Goal: Complete application form

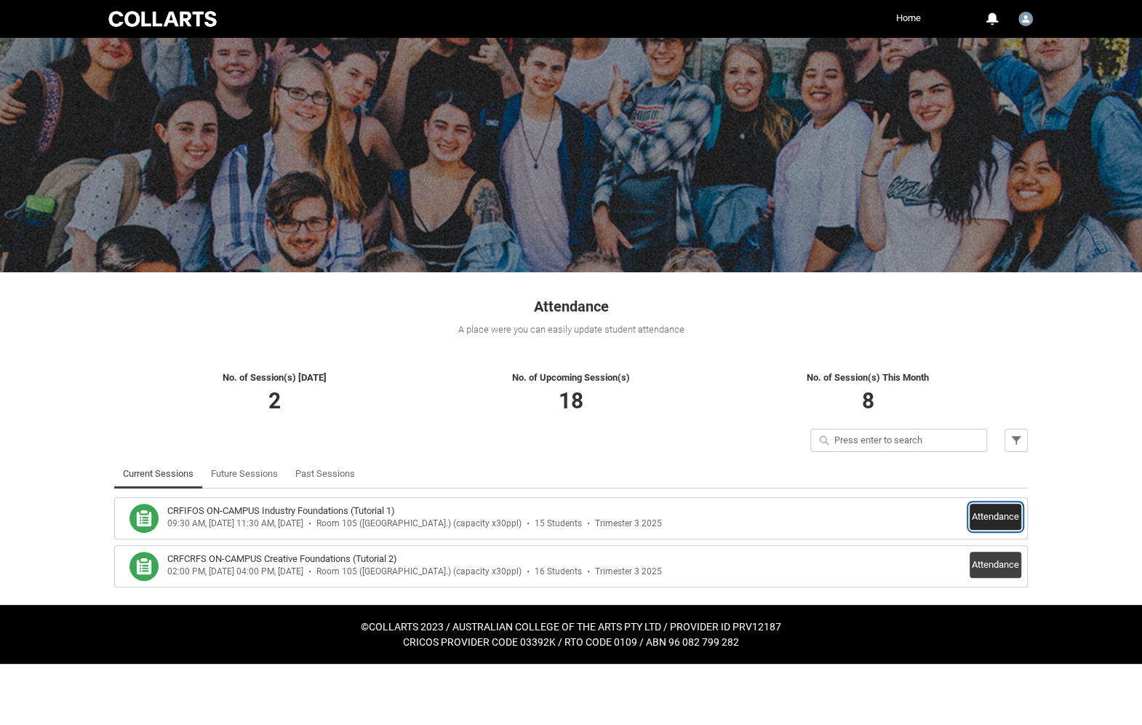
click at [989, 517] on button "Attendance" at bounding box center [996, 516] width 52 height 26
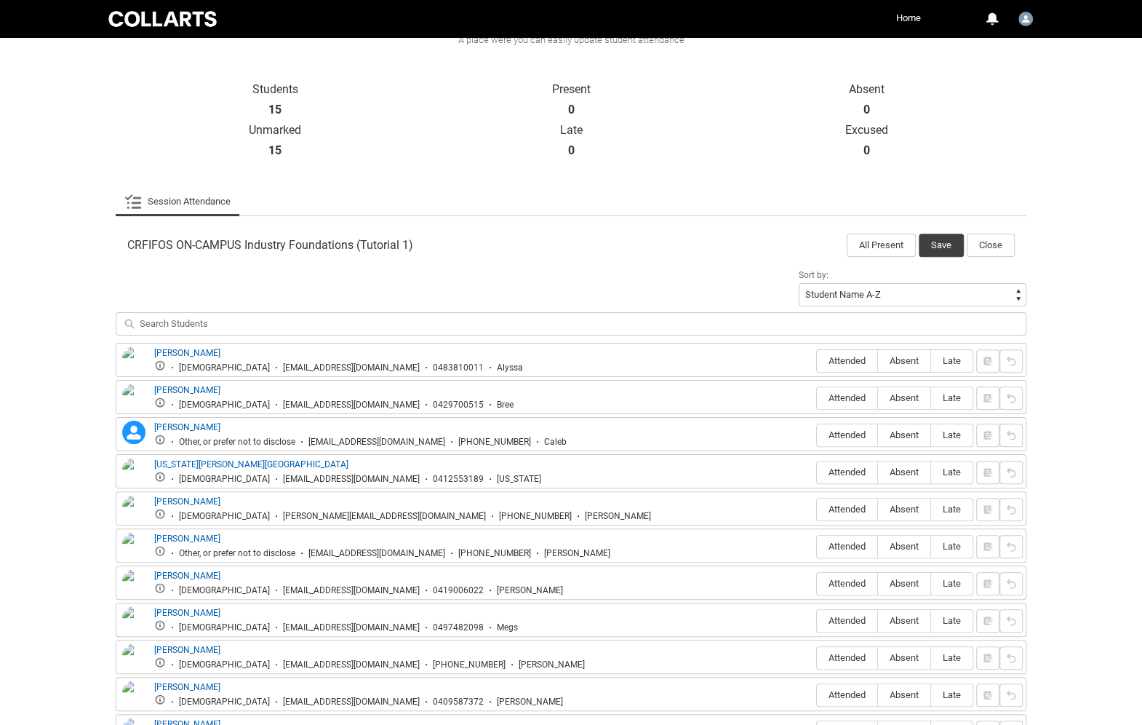
scroll to position [287, 0]
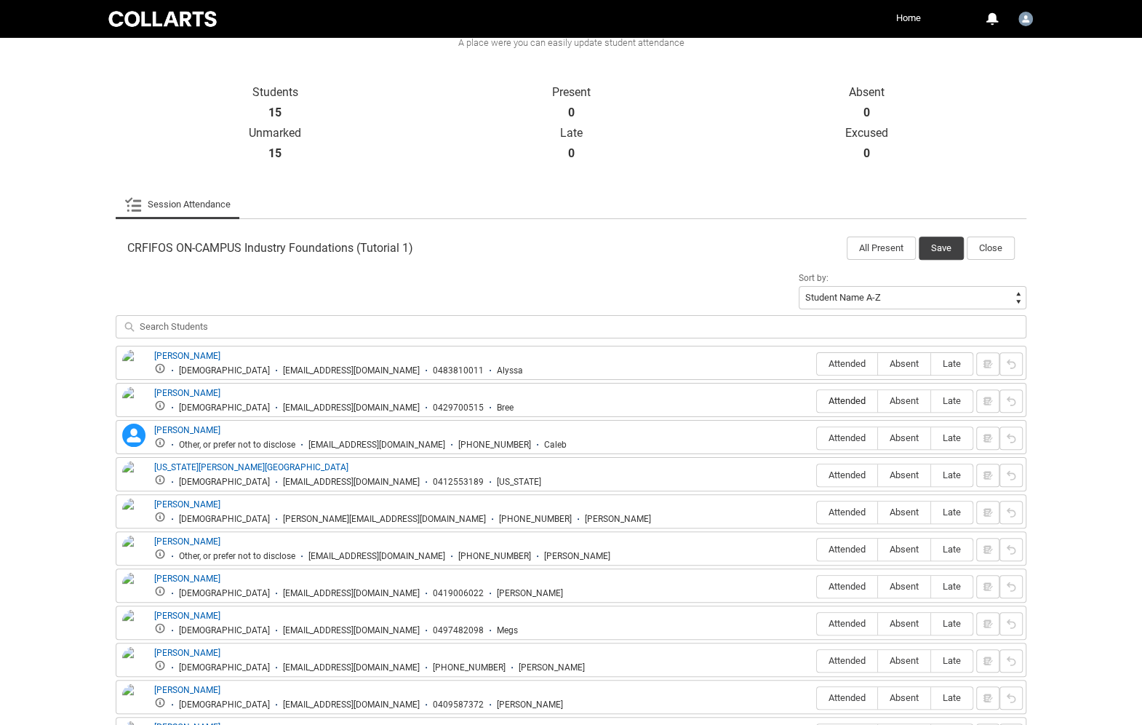
click at [860, 398] on span "Attended" at bounding box center [847, 400] width 60 height 11
click at [817, 400] on input "Attended" at bounding box center [816, 400] width 1 height 1
type lightning-radio-group "Attended"
radio input "true"
click at [856, 435] on span "Attended" at bounding box center [847, 437] width 60 height 11
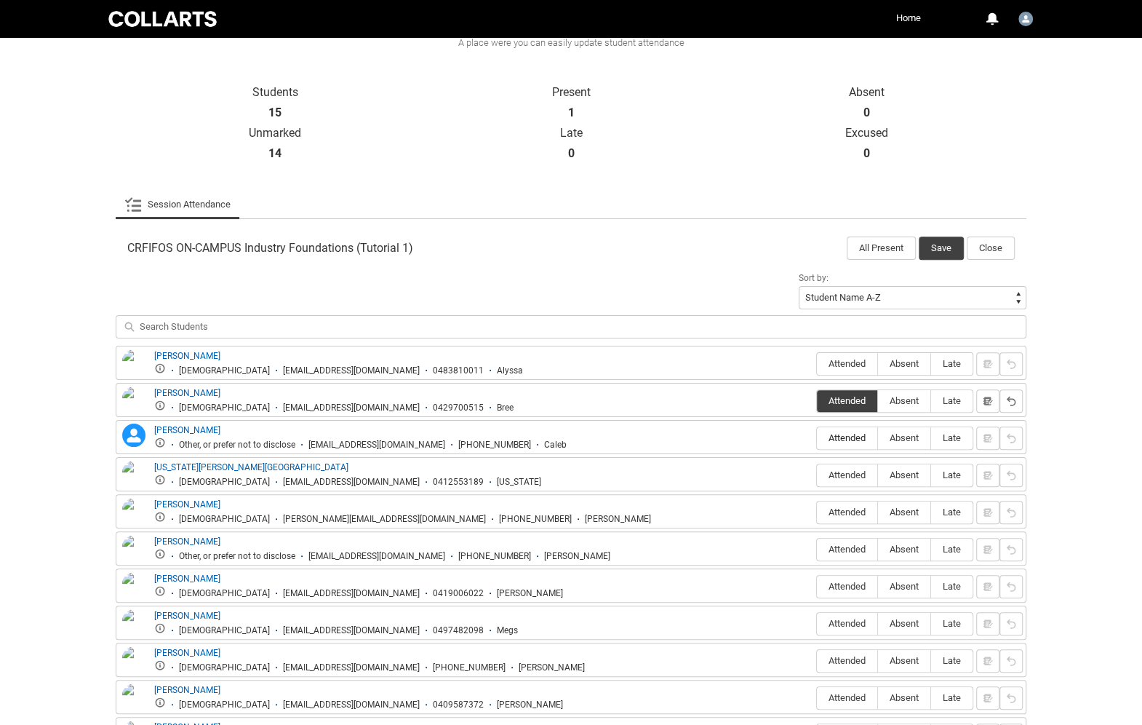
click at [817, 437] on input "Attended" at bounding box center [816, 437] width 1 height 1
type lightning-radio-group "Attended"
radio input "true"
click at [851, 469] on span "Attended" at bounding box center [847, 474] width 60 height 11
click at [817, 474] on input "Attended" at bounding box center [816, 474] width 1 height 1
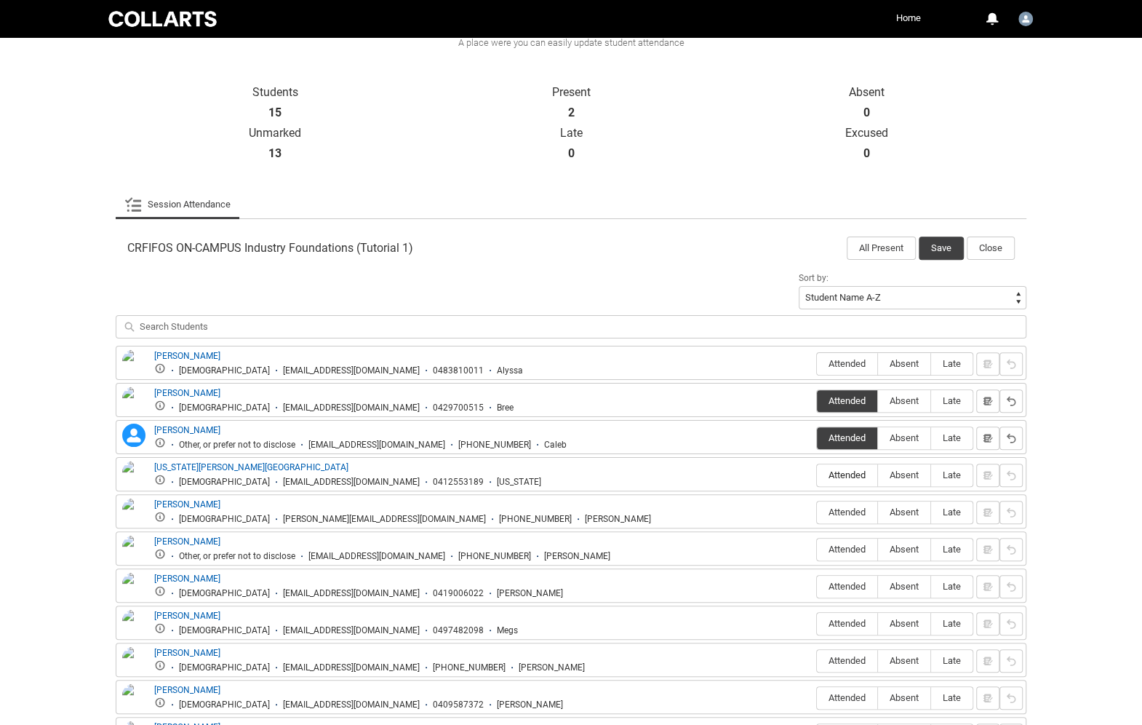
type lightning-radio-group "Attended"
radio input "true"
click at [848, 506] on span "Attended" at bounding box center [847, 511] width 60 height 11
click at [817, 511] on input "Attended" at bounding box center [816, 511] width 1 height 1
type lightning-radio-group "Attended"
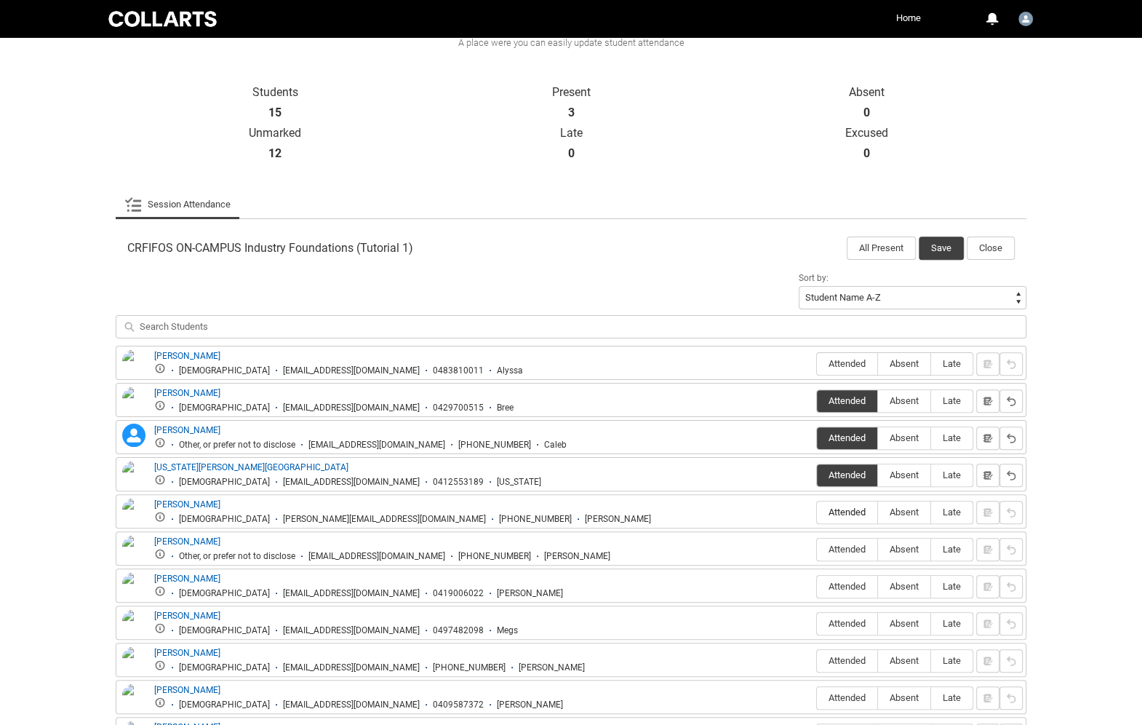
radio input "true"
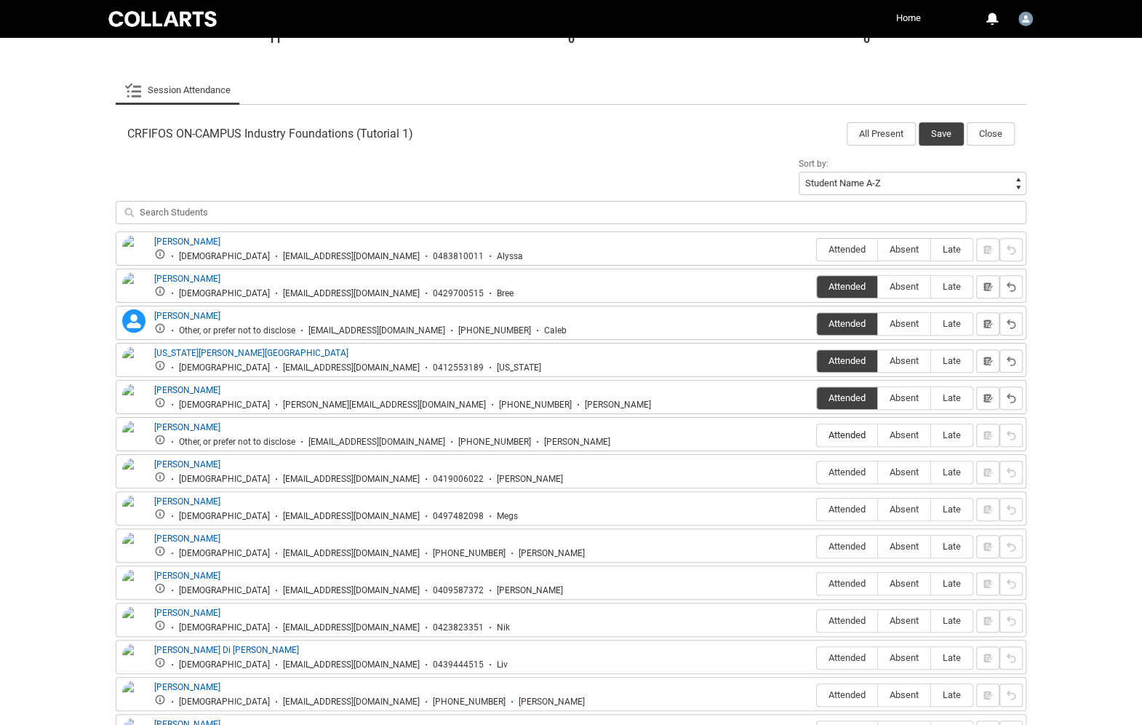
scroll to position [400, 0]
click at [843, 541] on span "Attended" at bounding box center [847, 546] width 60 height 11
click at [817, 546] on input "Attended" at bounding box center [816, 546] width 1 height 1
type lightning-radio-group "Attended"
radio input "true"
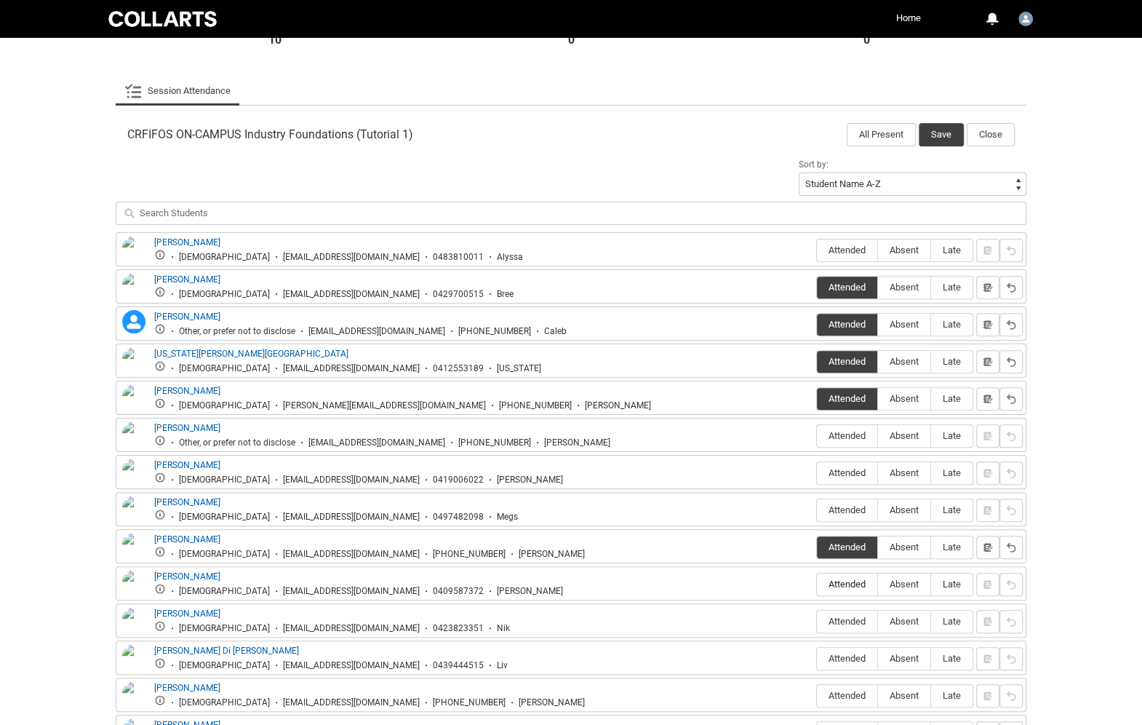
scroll to position [405, 0]
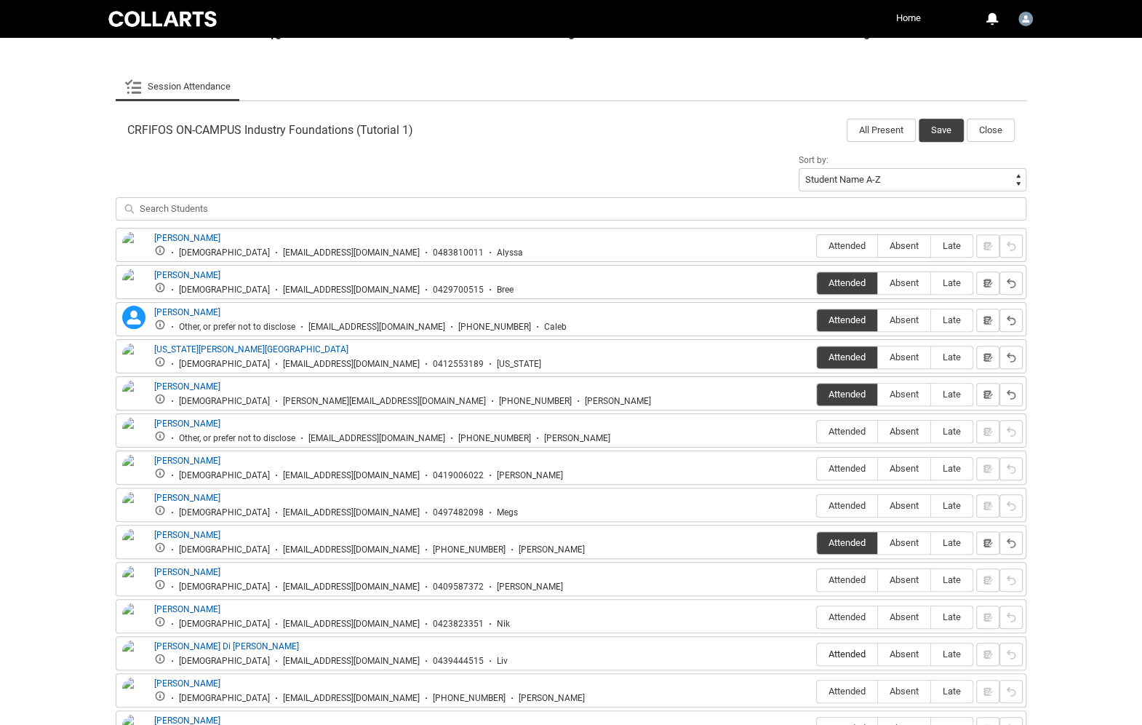
click at [849, 648] on span "Attended" at bounding box center [847, 653] width 60 height 11
click at [817, 653] on input "Attended" at bounding box center [816, 653] width 1 height 1
type lightning-radio-group "Attended"
radio input "true"
click at [847, 648] on span "Attended" at bounding box center [847, 653] width 60 height 11
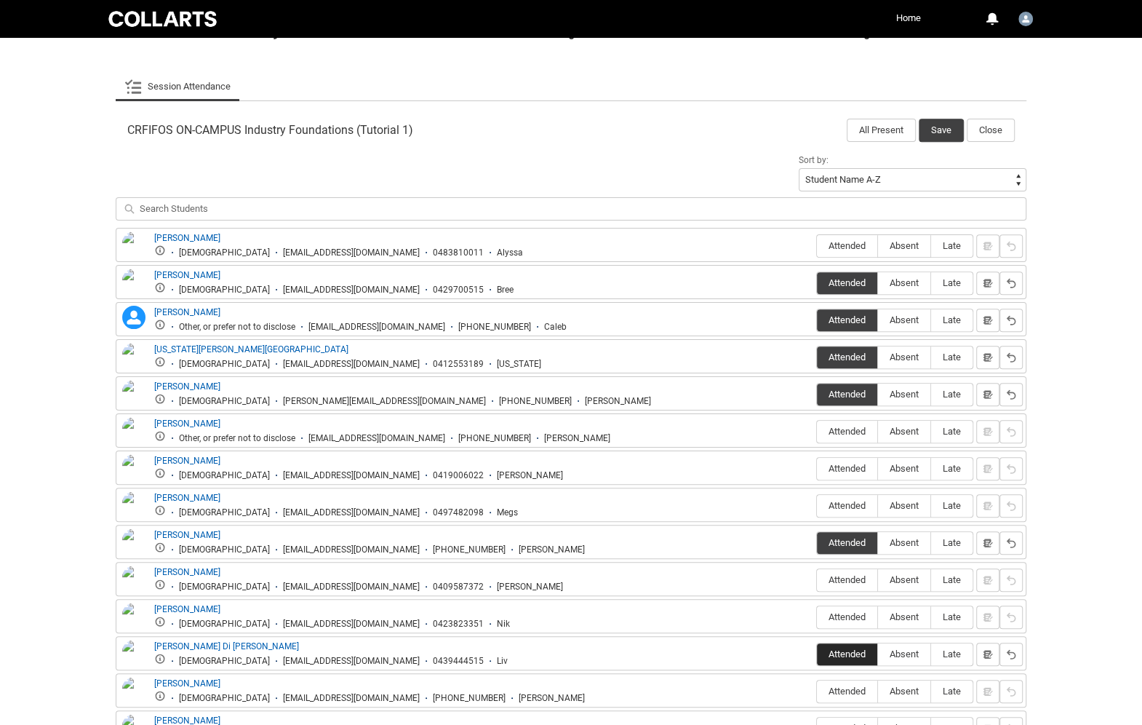
click at [817, 653] on input "Attended" at bounding box center [816, 653] width 1 height 1
click at [917, 648] on span "Absent" at bounding box center [904, 653] width 52 height 11
click at [878, 653] on input "Absent" at bounding box center [877, 653] width 1 height 1
type lightning-radio-group "Absent"
radio input "true"
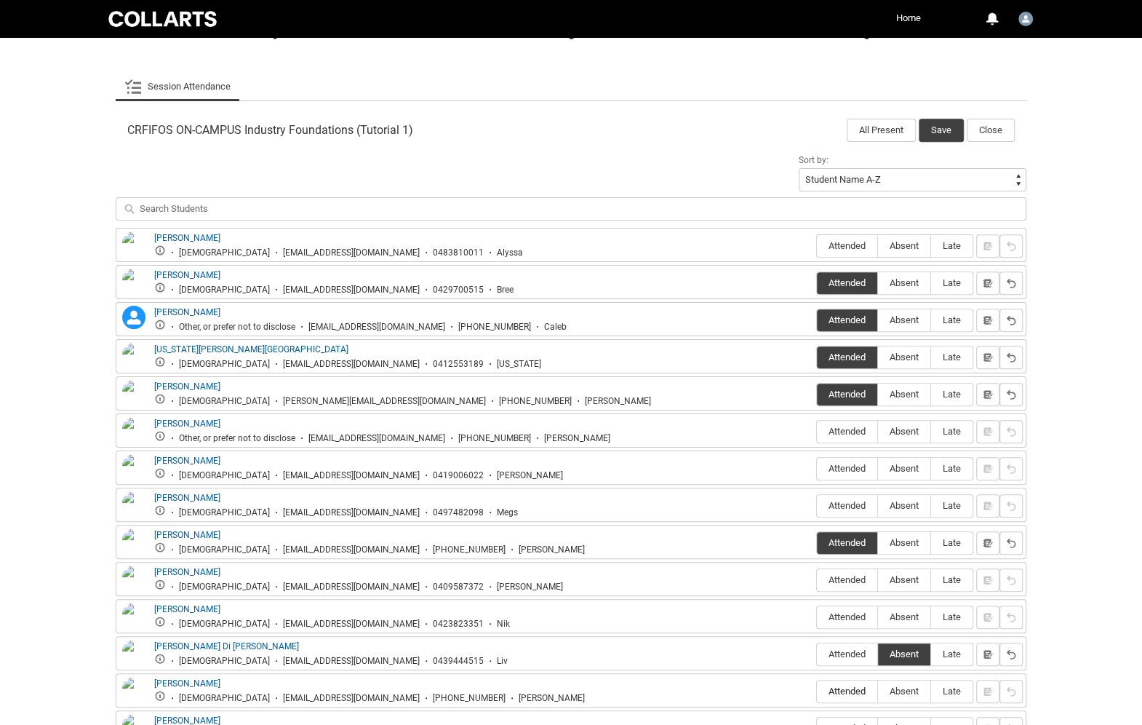
click at [849, 685] on span "Attended" at bounding box center [847, 690] width 60 height 11
click at [817, 690] on input "Attended" at bounding box center [816, 690] width 1 height 1
type lightning-radio-group "Attended"
radio input "true"
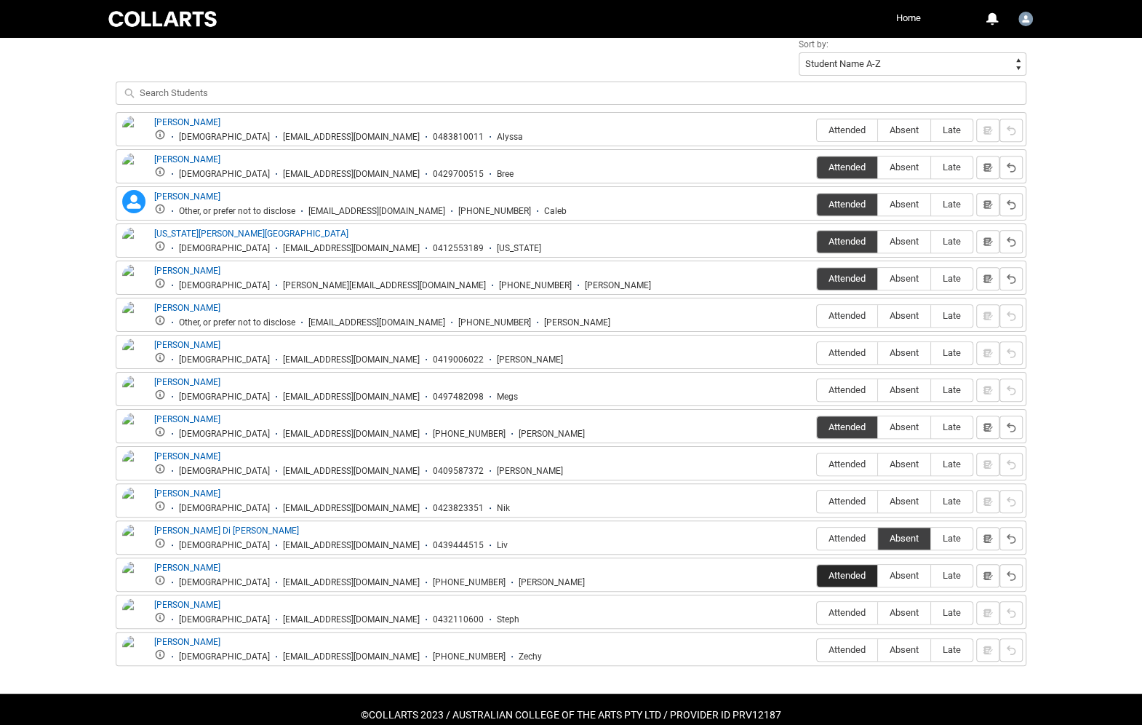
scroll to position [518, 0]
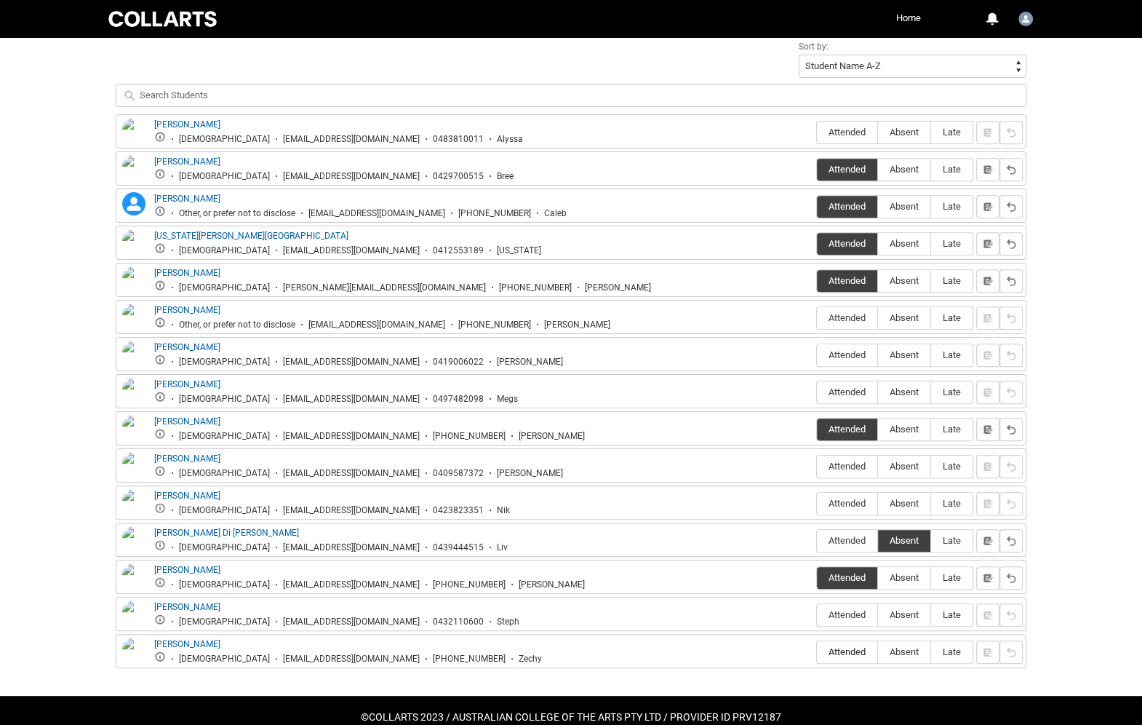
click at [844, 646] on span "Attended" at bounding box center [847, 651] width 60 height 11
click at [817, 651] on input "Attended" at bounding box center [816, 651] width 1 height 1
type lightning-radio-group "Attended"
radio input "true"
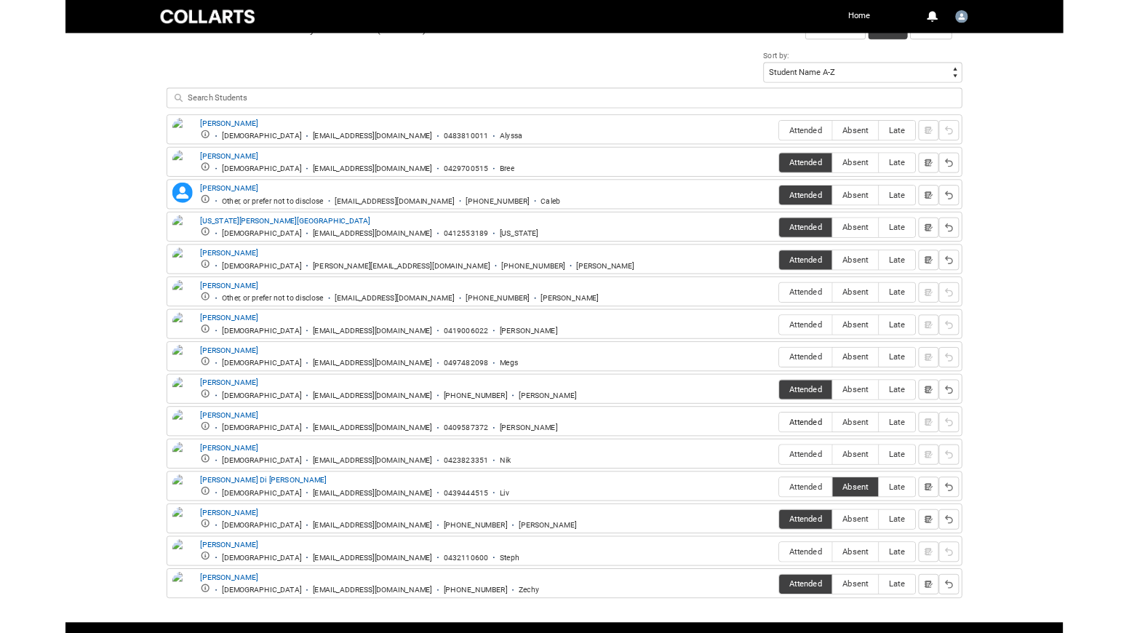
scroll to position [497, 0]
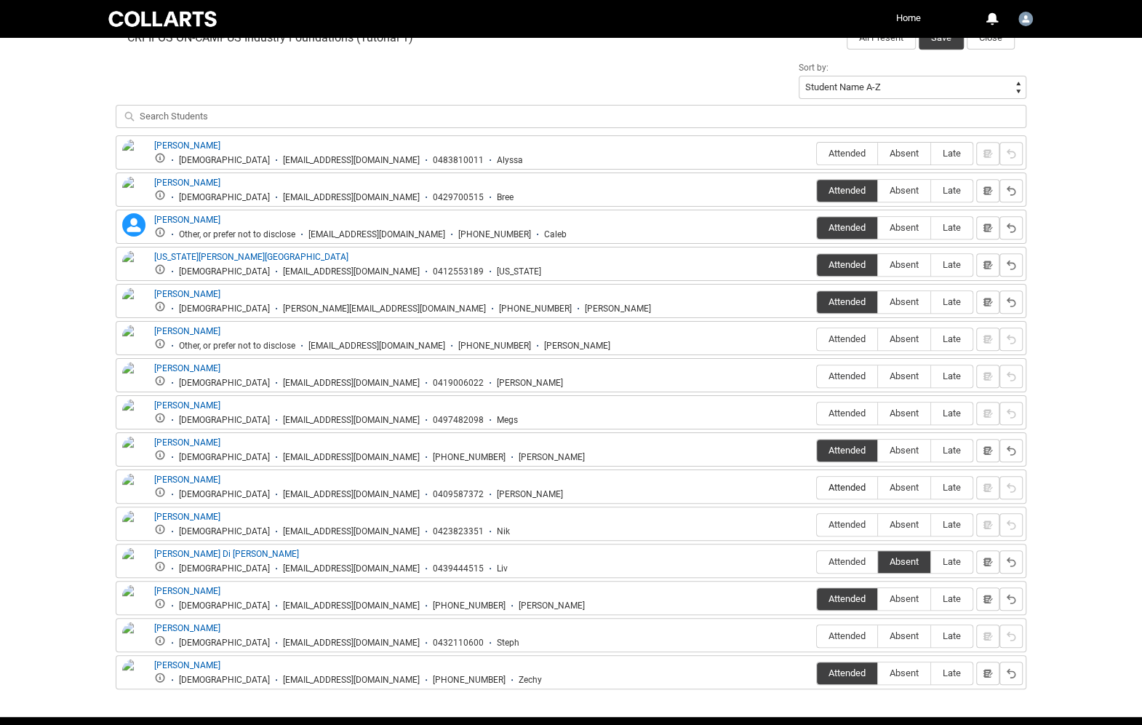
click at [846, 482] on span "Attended" at bounding box center [847, 487] width 60 height 11
click at [817, 487] on input "Attended" at bounding box center [816, 487] width 1 height 1
type lightning-radio-group "Attended"
radio input "true"
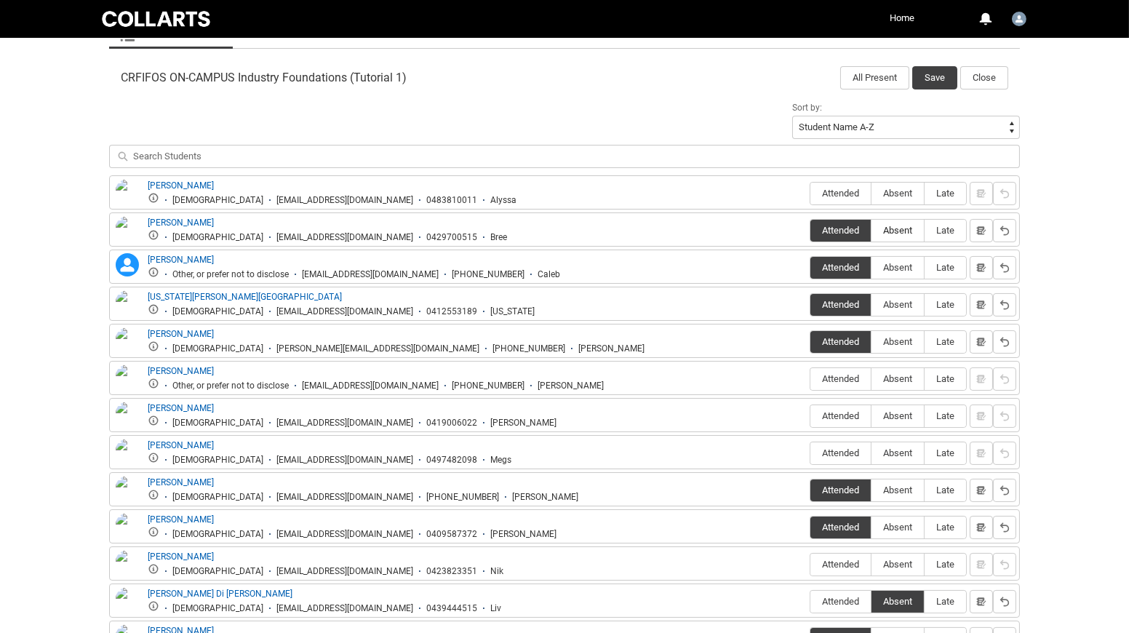
scroll to position [466, 0]
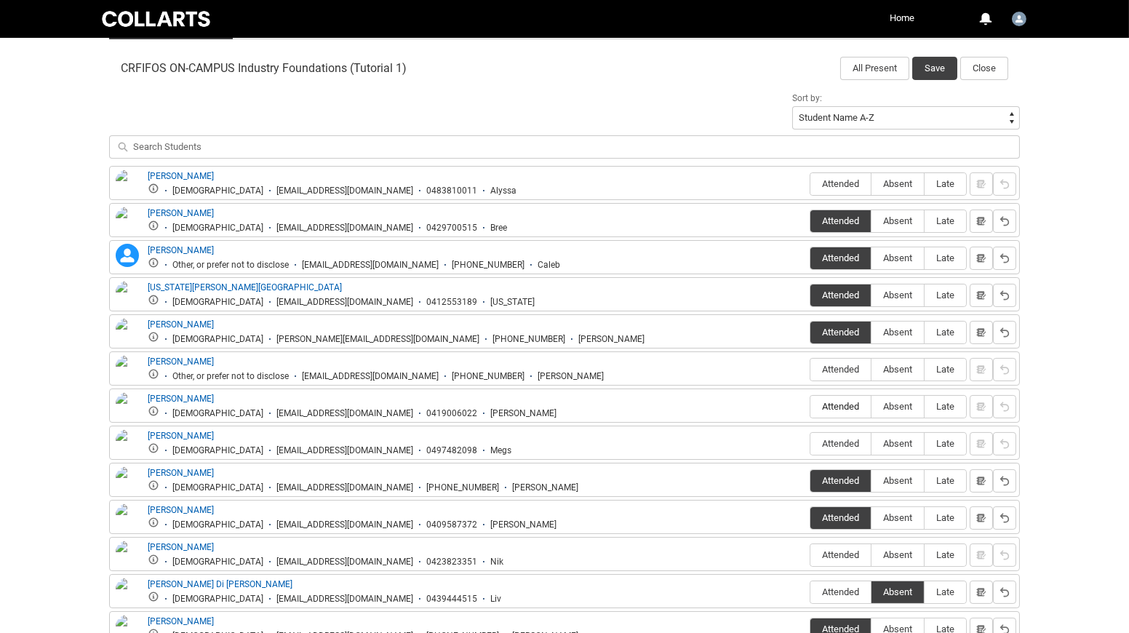
click at [835, 401] on span "Attended" at bounding box center [841, 406] width 60 height 11
click at [811, 406] on input "Attended" at bounding box center [810, 406] width 1 height 1
type lightning-radio-group "Attended"
radio input "true"
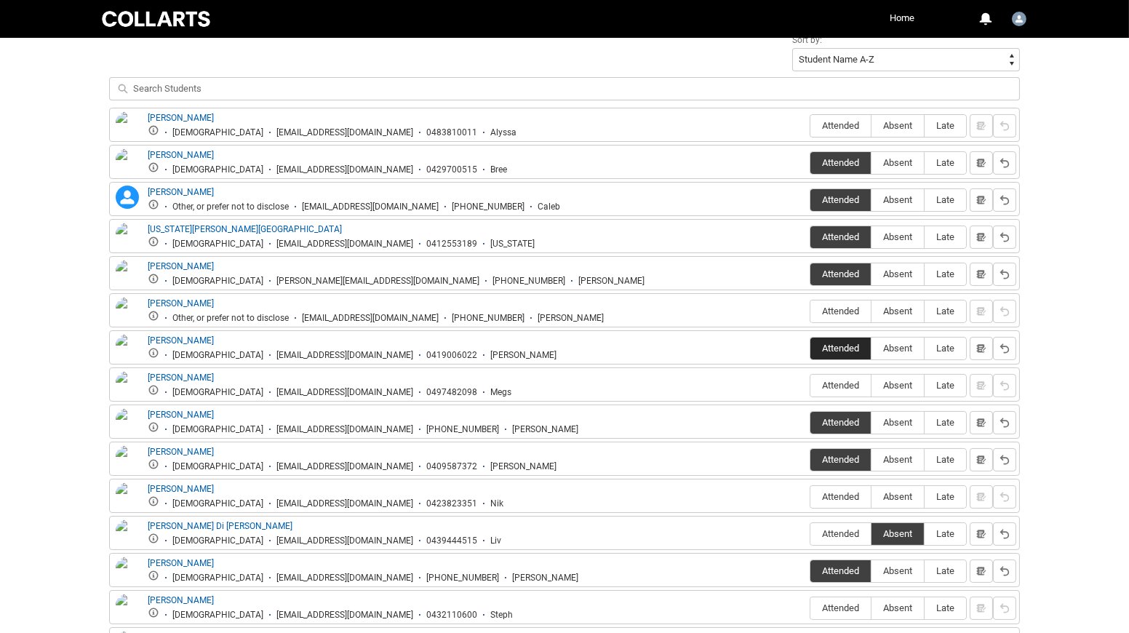
scroll to position [528, 0]
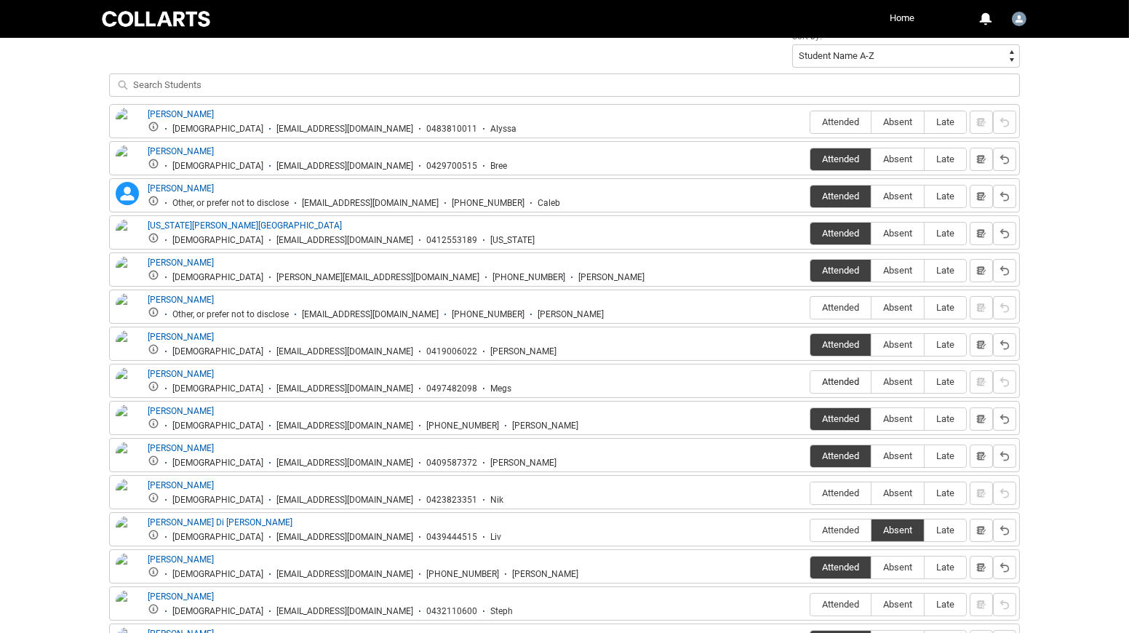
click at [842, 381] on span "Attended" at bounding box center [841, 381] width 60 height 11
click at [811, 381] on input "Attended" at bounding box center [810, 381] width 1 height 1
type lightning-radio-group "Attended"
radio input "true"
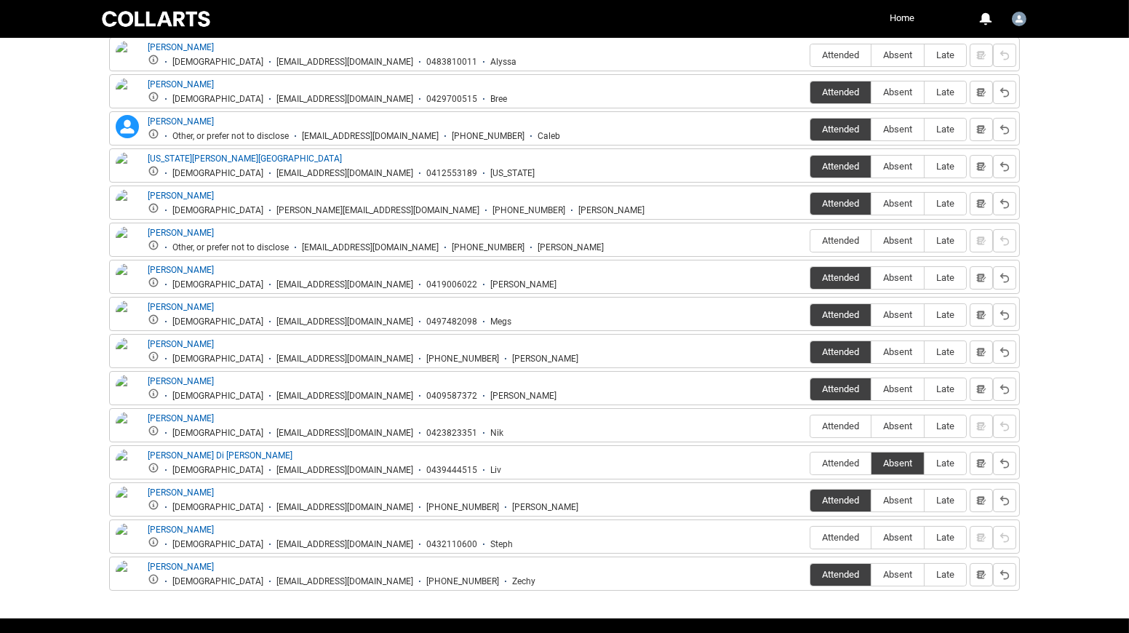
scroll to position [594, 0]
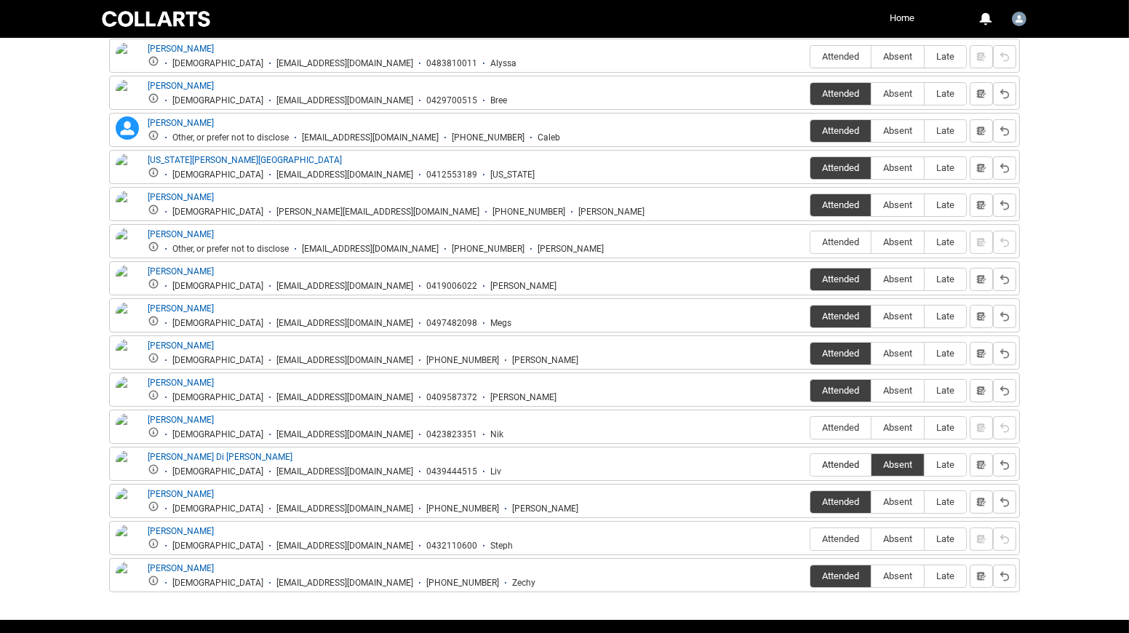
click at [827, 459] on span "Attended" at bounding box center [841, 464] width 60 height 11
click at [811, 464] on input "Attended" at bounding box center [810, 464] width 1 height 1
type lightning-radio-group "Attended"
radio input "true"
click at [850, 533] on span "Attended" at bounding box center [841, 538] width 60 height 11
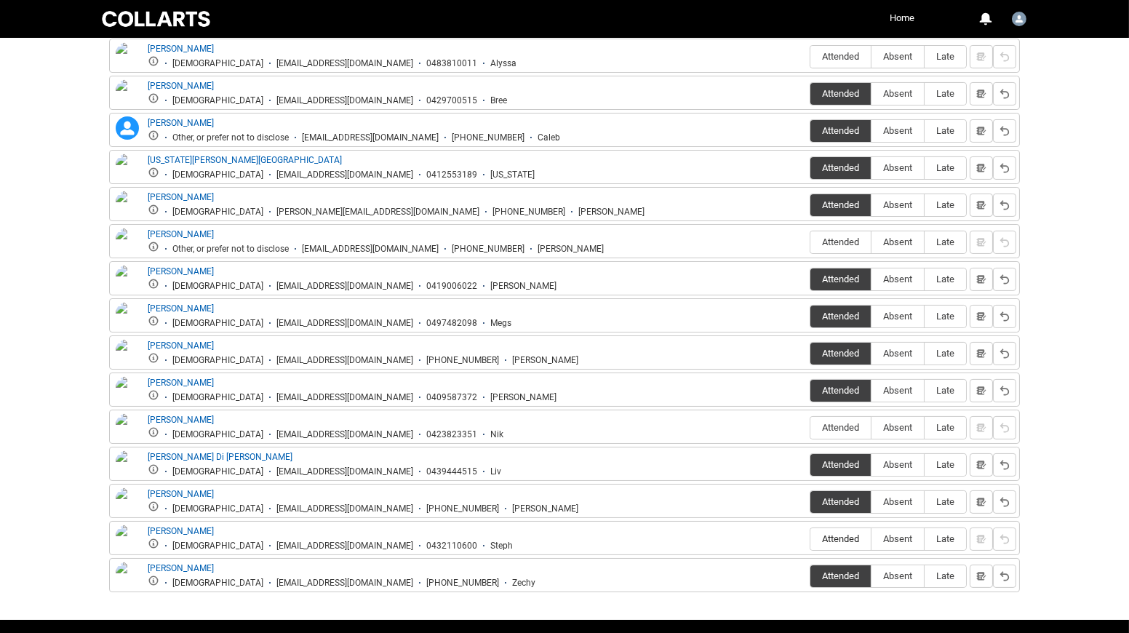
click at [811, 538] on input "Attended" at bounding box center [810, 538] width 1 height 1
type lightning-radio-group "Attended"
radio input "true"
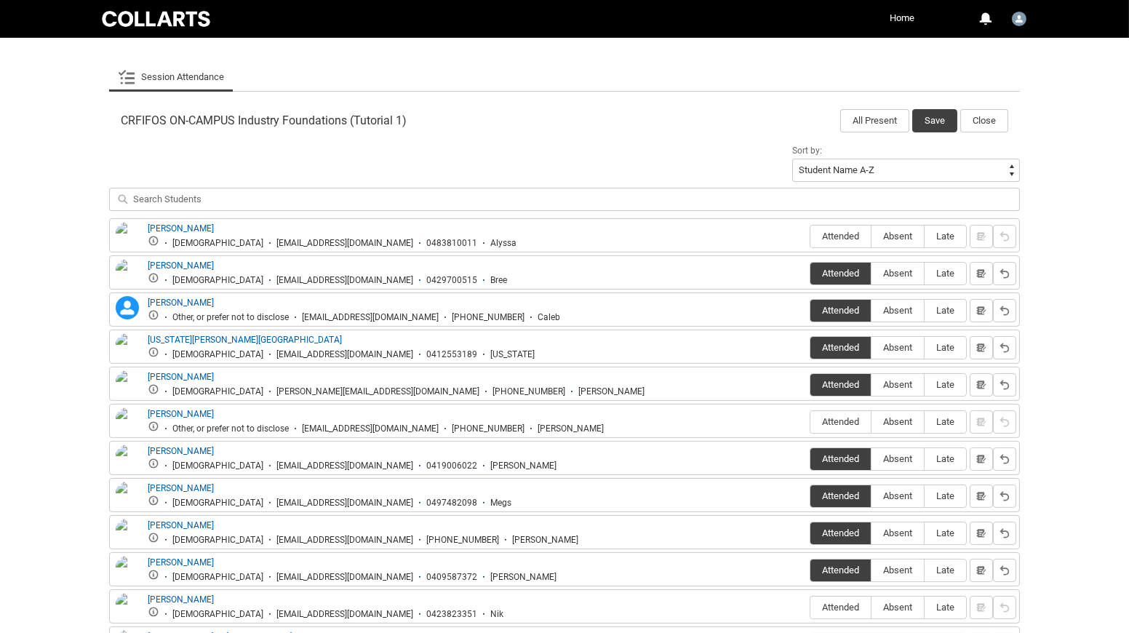
scroll to position [413, 0]
click at [935, 115] on button "Save" at bounding box center [934, 121] width 45 height 23
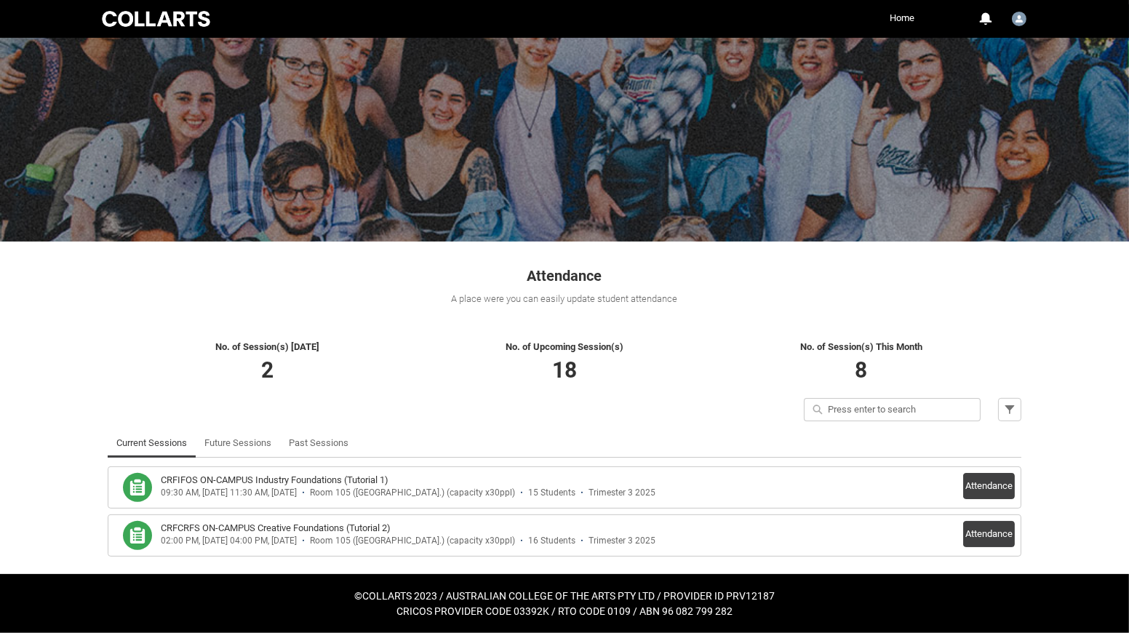
scroll to position [29, 0]
